Goal: Transaction & Acquisition: Purchase product/service

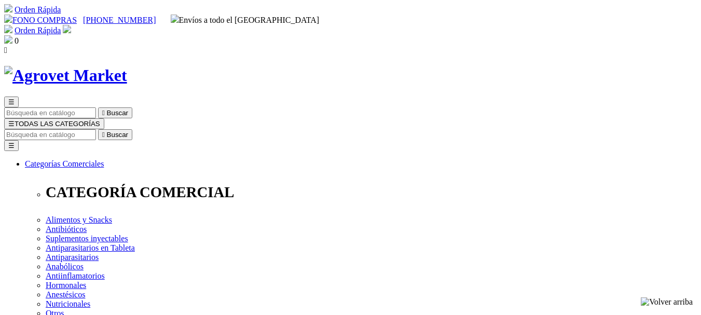
select select "40"
radio input "true"
select select "0"
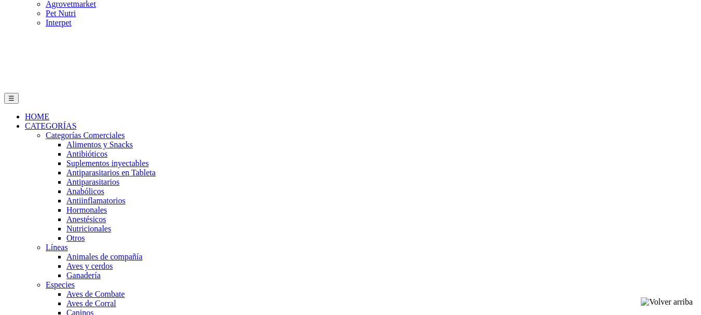
scroll to position [580, 0]
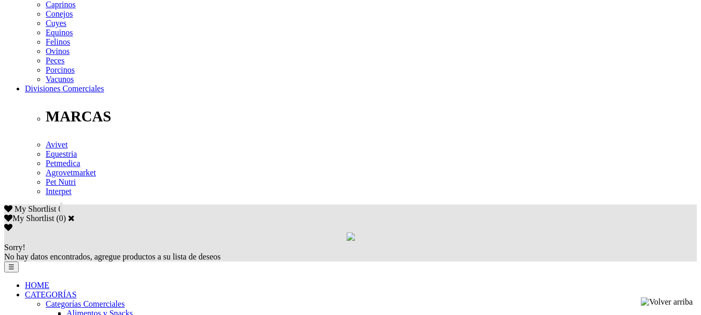
scroll to position [491, 0]
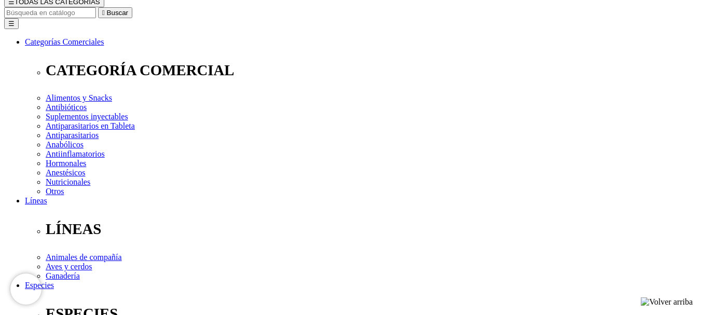
scroll to position [121, 0]
drag, startPoint x: 355, startPoint y: 179, endPoint x: 332, endPoint y: 82, distance: 99.7
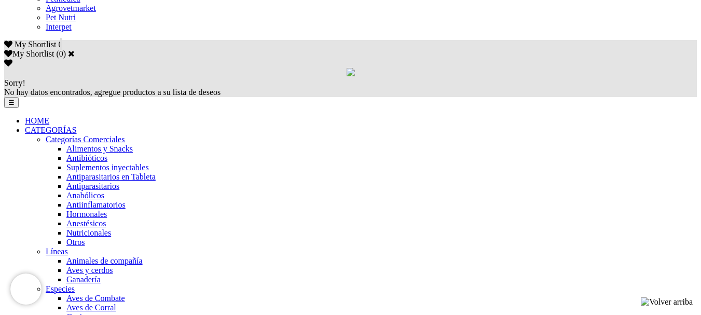
scroll to position [653, 0]
